Goal: Information Seeking & Learning: Learn about a topic

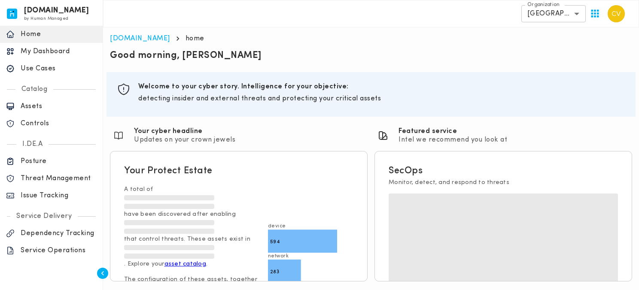
click at [47, 69] on p "Use Cases" at bounding box center [59, 68] width 76 height 9
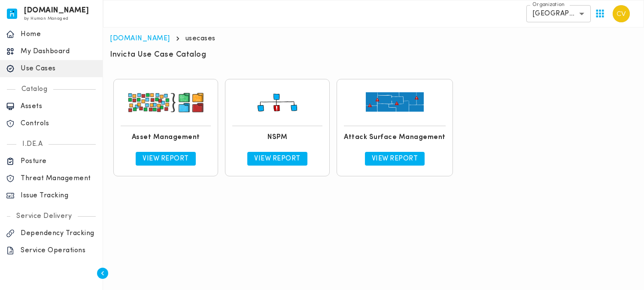
click at [269, 158] on p "View Report" at bounding box center [277, 159] width 46 height 9
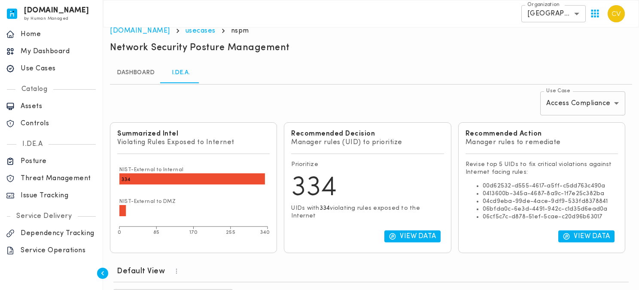
scroll to position [190, 0]
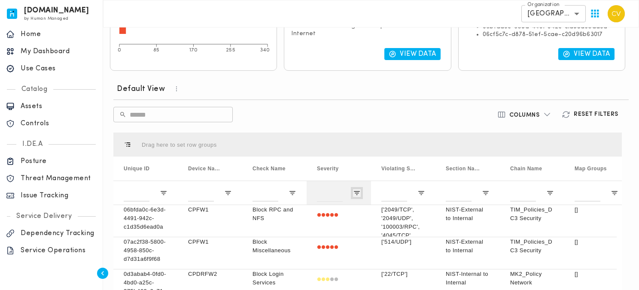
click at [359, 194] on span "Open Filter Menu" at bounding box center [357, 193] width 8 height 8
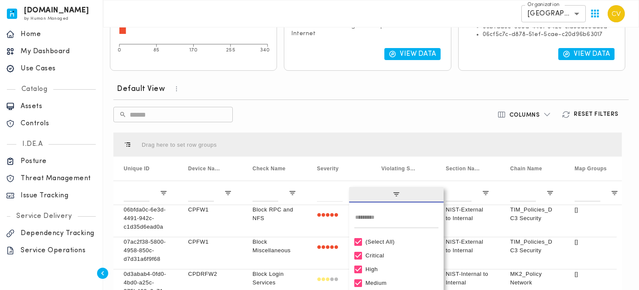
click at [372, 243] on div "(Select All)" at bounding box center [401, 242] width 70 height 6
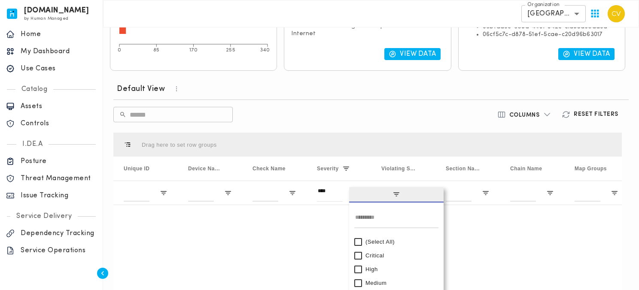
click at [369, 257] on div "Critical" at bounding box center [401, 256] width 70 height 6
type input "**********"
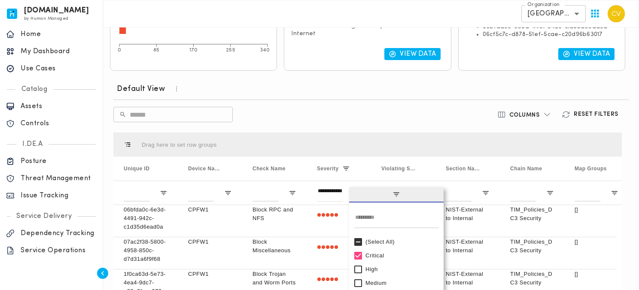
click at [366, 111] on div "​ ​" at bounding box center [284, 114] width 342 height 15
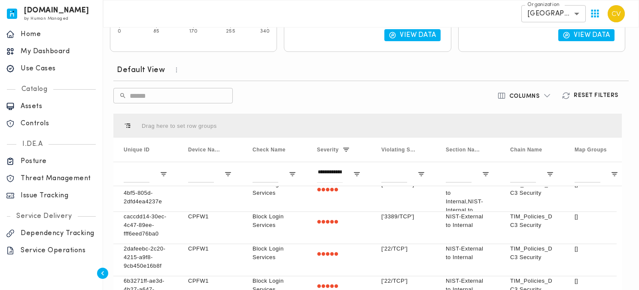
scroll to position [0, 0]
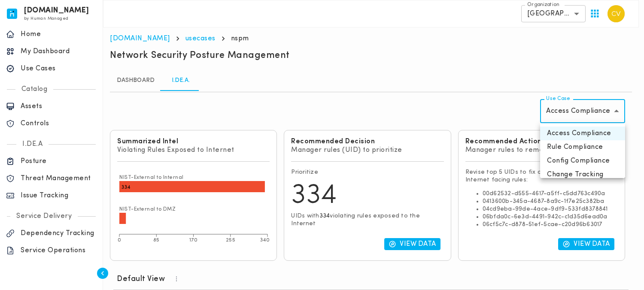
click at [563, 150] on li "Rule Compliance" at bounding box center [582, 147] width 85 height 14
type input "**********"
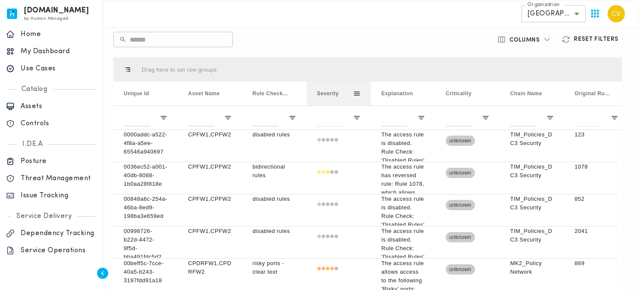
click at [354, 94] on span at bounding box center [357, 94] width 8 height 8
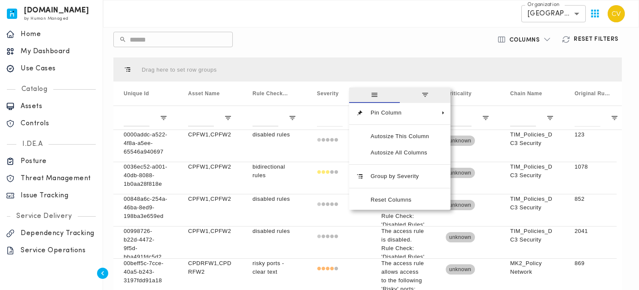
click at [363, 58] on div "Drag here to set row groups" at bounding box center [367, 70] width 509 height 24
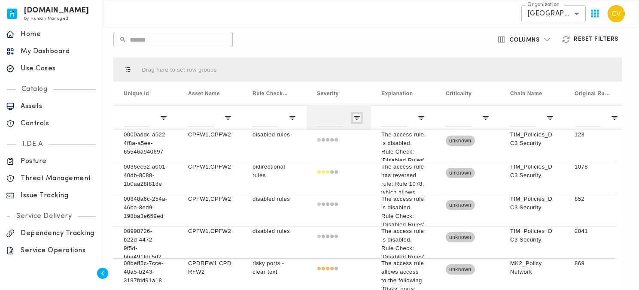
click at [355, 117] on span "Open Filter Menu" at bounding box center [357, 118] width 8 height 8
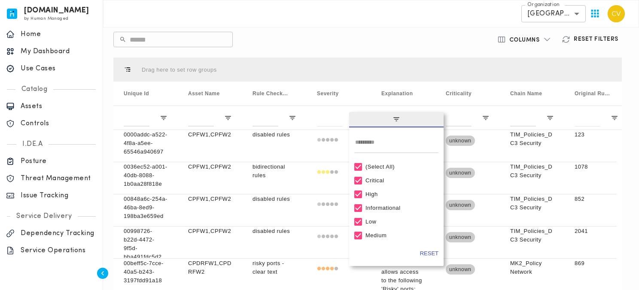
click at [375, 165] on div "(Select All)" at bounding box center [401, 167] width 70 height 6
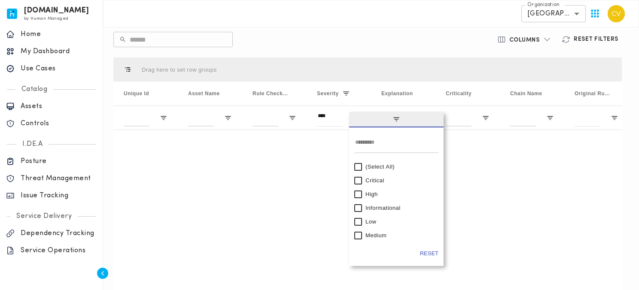
click at [371, 180] on div "Critical" at bounding box center [401, 180] width 70 height 6
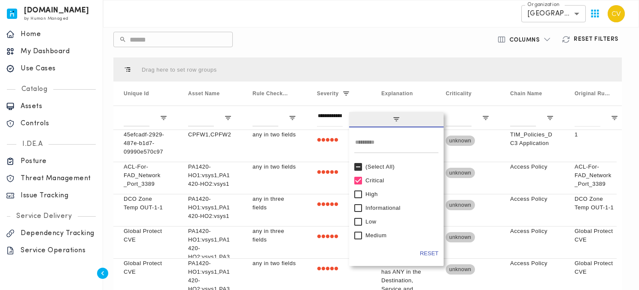
click at [406, 28] on div "Default View ​ ​ Columns Reset Filters Press ENTER to sort. Press ALT DOWN to o…" at bounding box center [368, 169] width 516 height 332
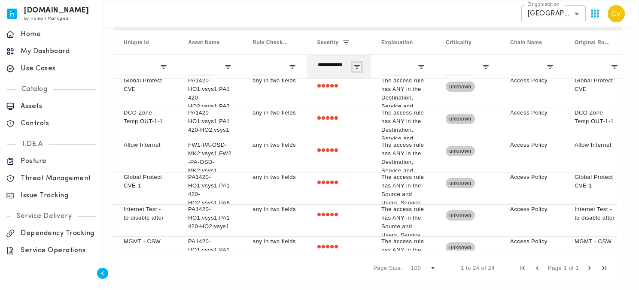
click at [357, 67] on span "Open Filter Menu" at bounding box center [357, 67] width 8 height 8
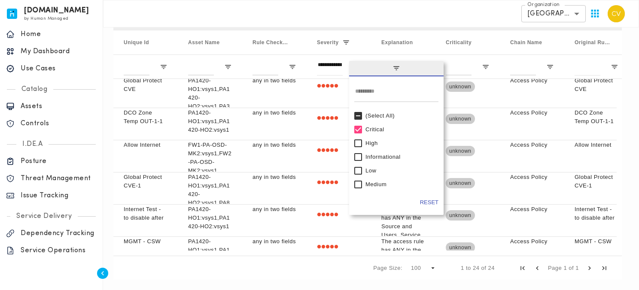
click at [371, 143] on div "High" at bounding box center [401, 143] width 70 height 6
type input "**********"
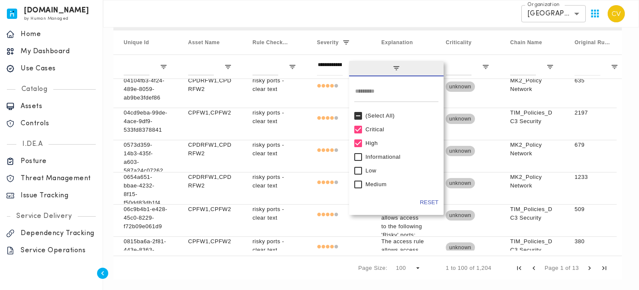
click at [425, 20] on div "**********" at bounding box center [371, 13] width 536 height 27
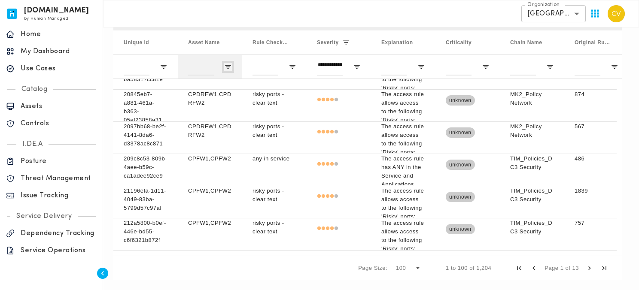
click at [228, 66] on span "Open Filter Menu" at bounding box center [228, 67] width 8 height 8
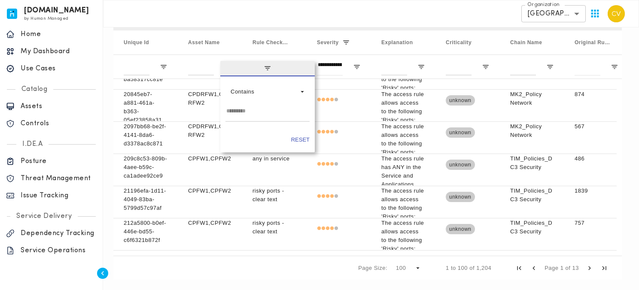
click at [227, 66] on span "filter" at bounding box center [267, 68] width 95 height 15
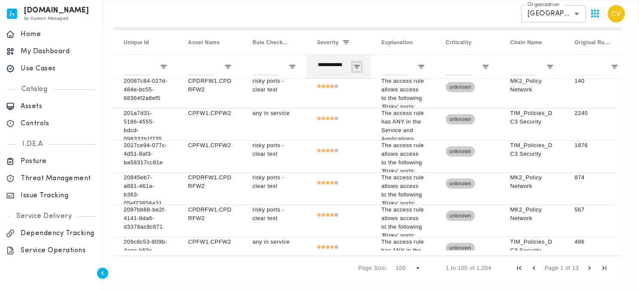
click at [356, 68] on span "Open Filter Menu" at bounding box center [357, 67] width 8 height 8
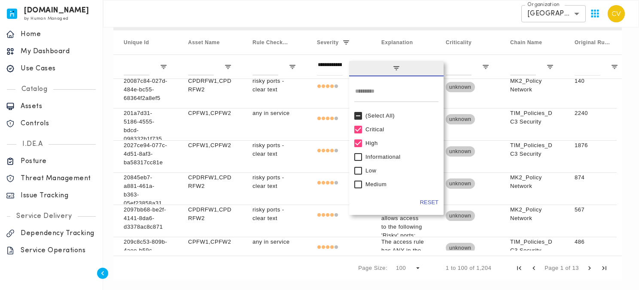
click at [376, 114] on div "(Select All)" at bounding box center [401, 116] width 70 height 6
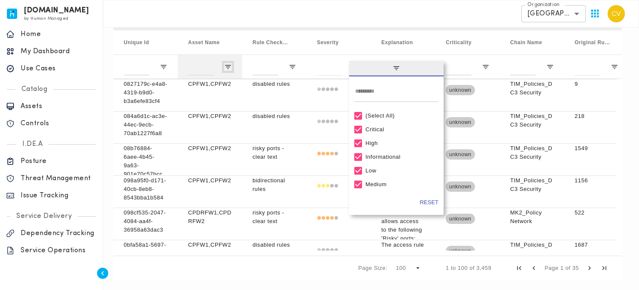
click at [229, 69] on span "Open Filter Menu" at bounding box center [228, 67] width 8 height 8
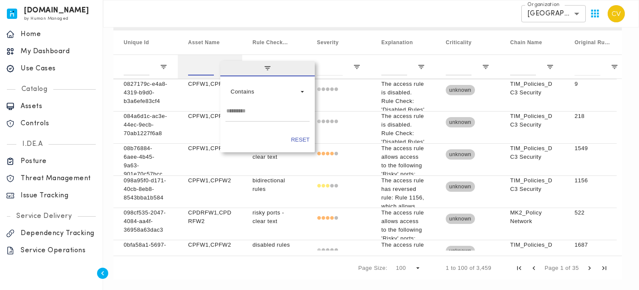
click at [199, 62] on input "Asset Name Filter Input" at bounding box center [201, 66] width 26 height 17
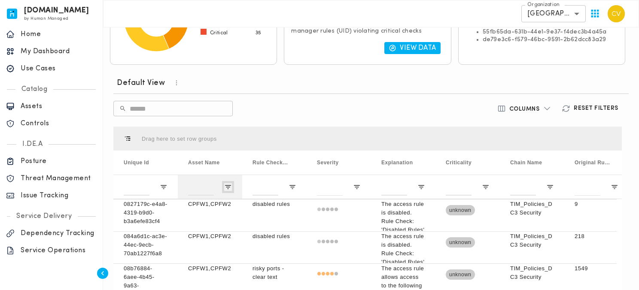
click at [229, 189] on span "Open Filter Menu" at bounding box center [228, 187] width 8 height 8
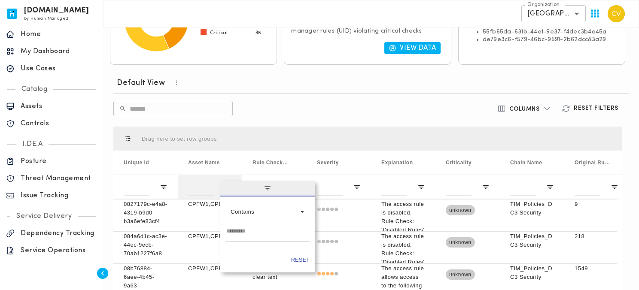
click at [229, 189] on span "filter" at bounding box center [267, 188] width 95 height 15
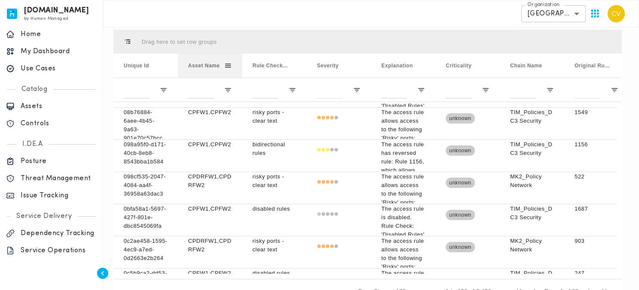
click at [227, 64] on span at bounding box center [228, 66] width 8 height 8
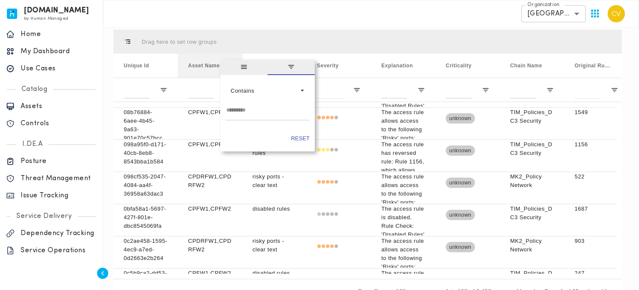
click at [227, 64] on span "general" at bounding box center [243, 67] width 47 height 15
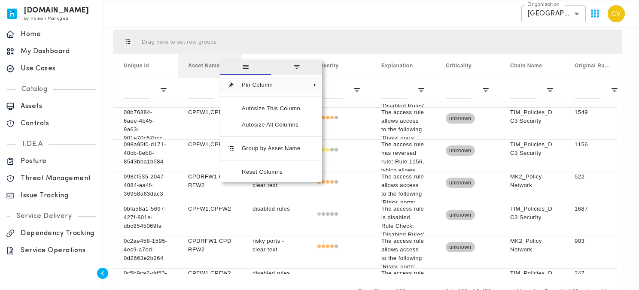
click at [211, 67] on span "Asset Name" at bounding box center [204, 66] width 32 height 6
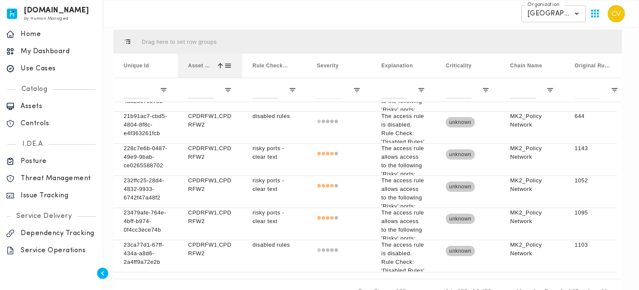
click at [226, 64] on span at bounding box center [228, 66] width 8 height 8
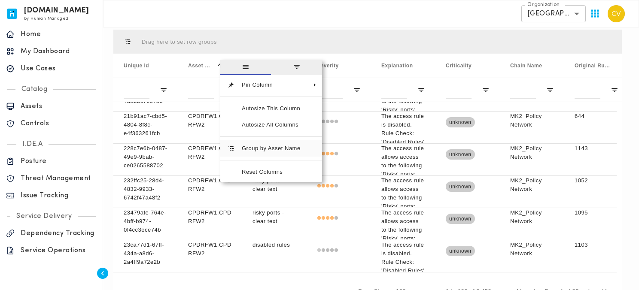
click at [251, 148] on span "Group by Asset Name" at bounding box center [271, 148] width 73 height 16
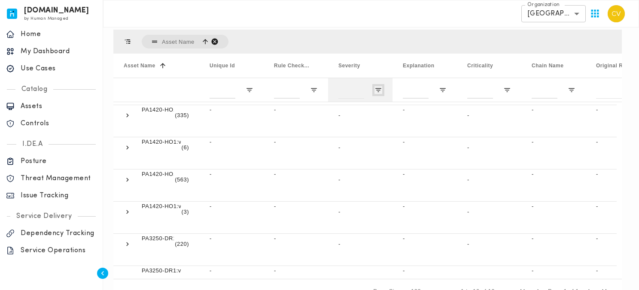
click at [376, 91] on span "Open Filter Menu" at bounding box center [379, 90] width 8 height 8
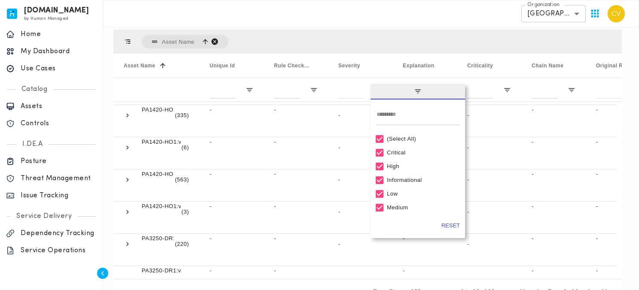
click at [409, 139] on div "(Select All)" at bounding box center [422, 139] width 70 height 6
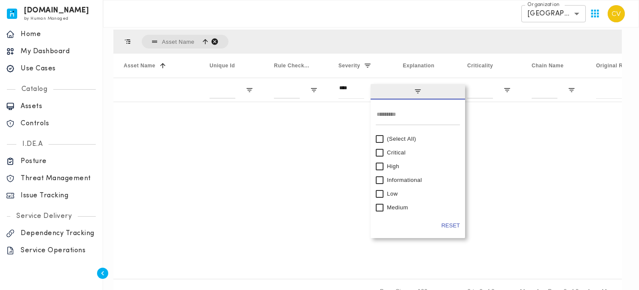
click at [394, 152] on div "Critical" at bounding box center [422, 153] width 70 height 6
type input "**********"
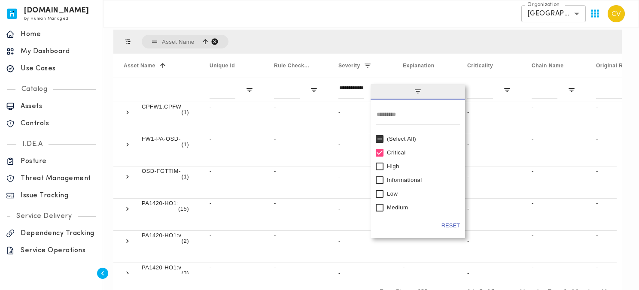
click at [420, 27] on div "**********" at bounding box center [371, 13] width 536 height 27
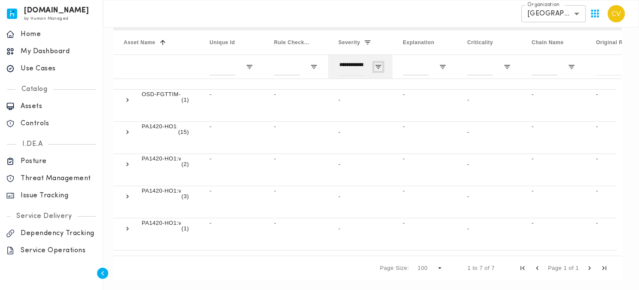
click at [377, 66] on span "Open Filter Menu" at bounding box center [379, 67] width 8 height 8
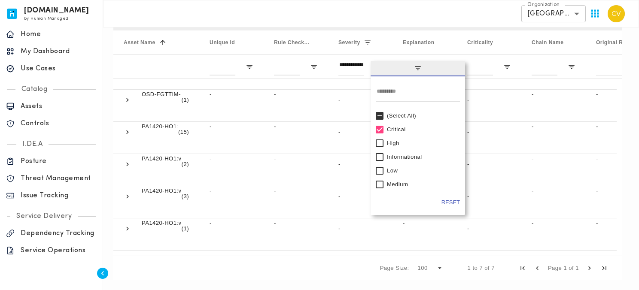
click at [397, 114] on div "(Select All)" at bounding box center [422, 116] width 70 height 6
click at [342, 269] on div "Page Size: 100 1 to 16 of 16 Page 1 of 1" at bounding box center [367, 268] width 509 height 24
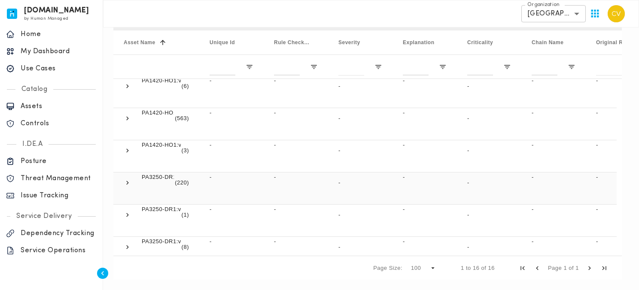
scroll to position [195, 0]
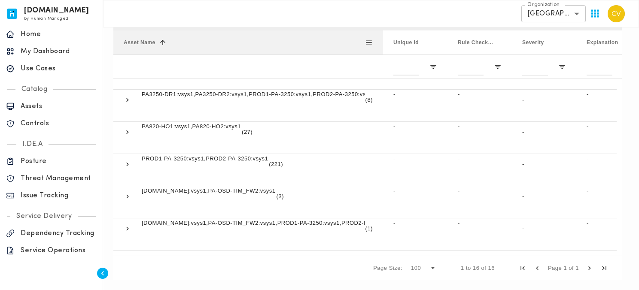
drag, startPoint x: 199, startPoint y: 40, endPoint x: 383, endPoint y: 36, distance: 183.9
click at [383, 36] on div at bounding box center [382, 43] width 3 height 24
